Goal: Find specific page/section: Find specific page/section

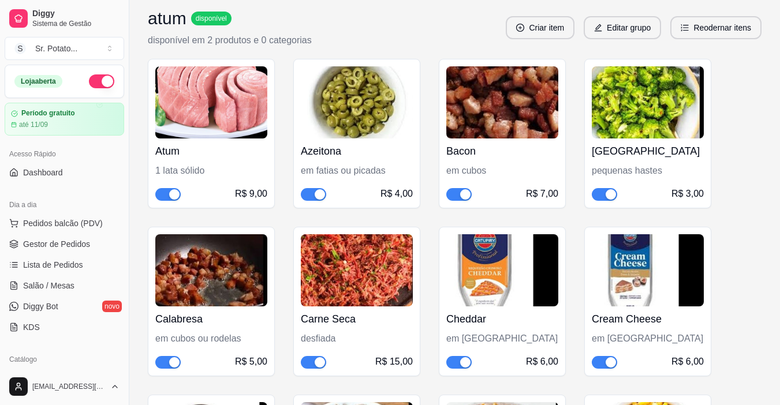
scroll to position [310, 0]
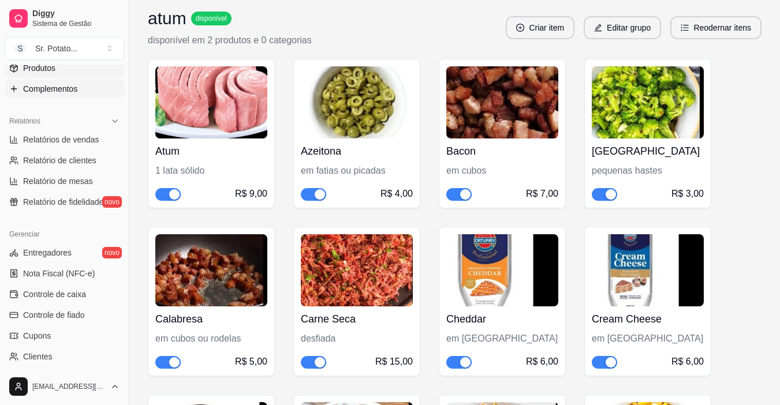
click at [73, 73] on link "Produtos" at bounding box center [65, 68] width 120 height 18
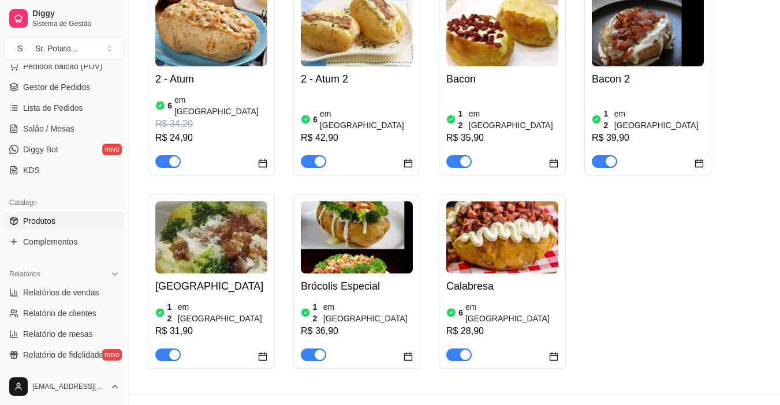
scroll to position [231, 0]
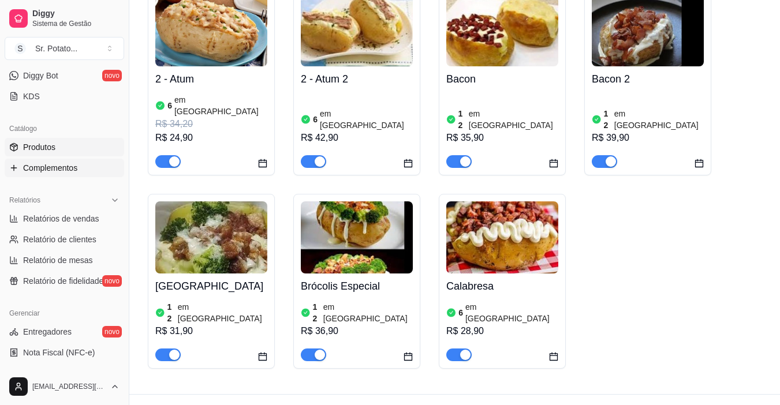
click at [54, 166] on span "Complementos" at bounding box center [50, 168] width 54 height 12
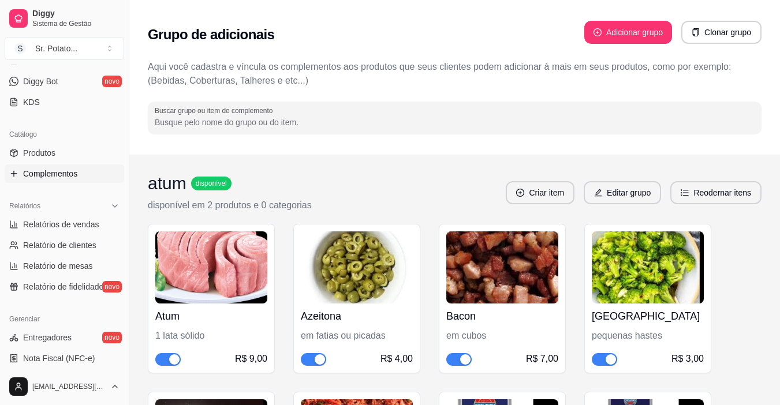
scroll to position [231, 0]
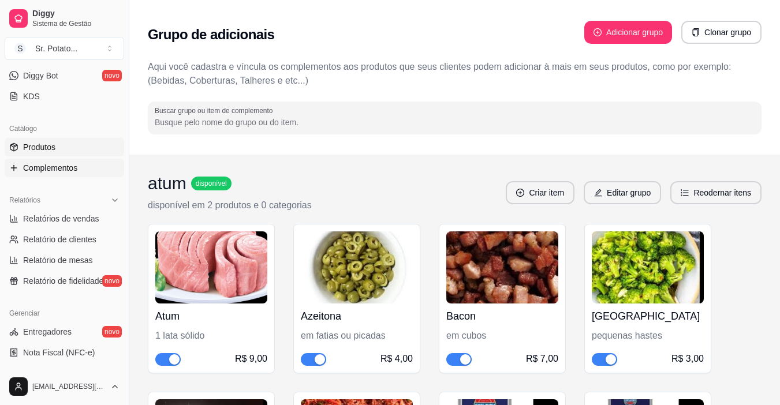
click at [47, 144] on span "Produtos" at bounding box center [39, 148] width 32 height 12
